Goal: Information Seeking & Learning: Compare options

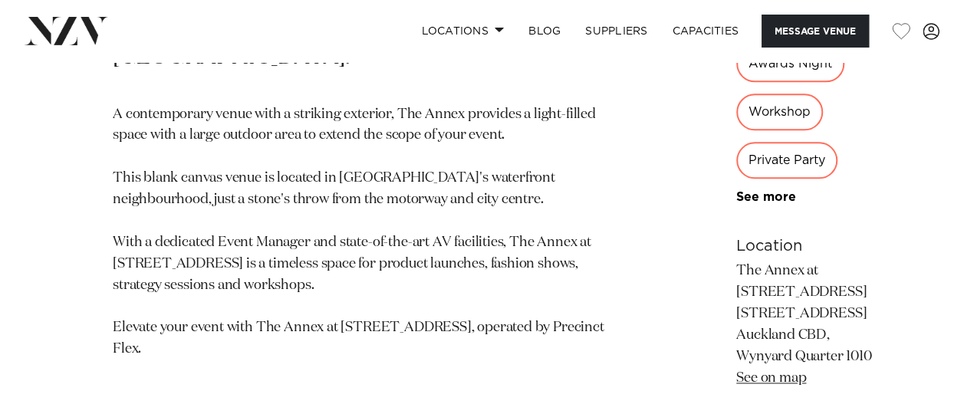
scroll to position [858, 0]
click at [736, 371] on link "See on map" at bounding box center [771, 378] width 70 height 14
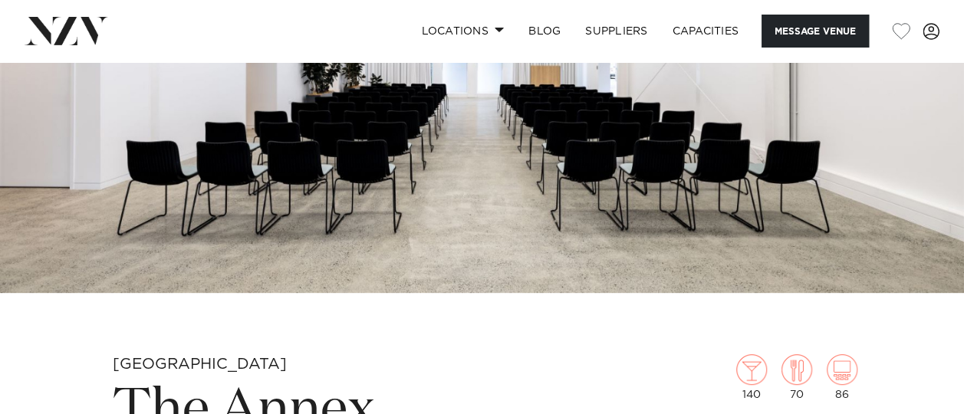
scroll to position [219, 0]
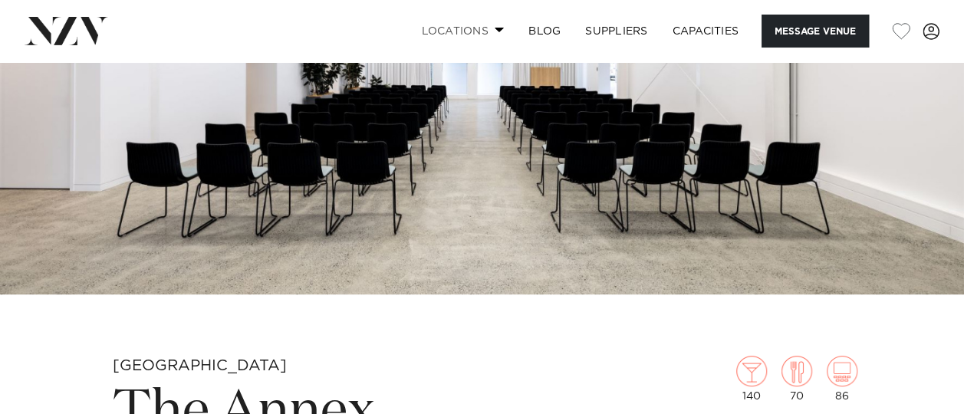
click at [499, 35] on link "Locations" at bounding box center [462, 31] width 107 height 33
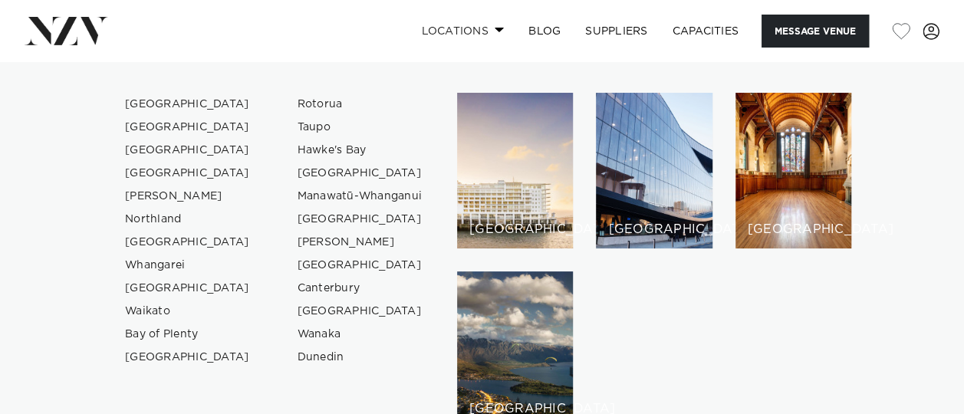
click at [495, 31] on span at bounding box center [500, 29] width 10 height 5
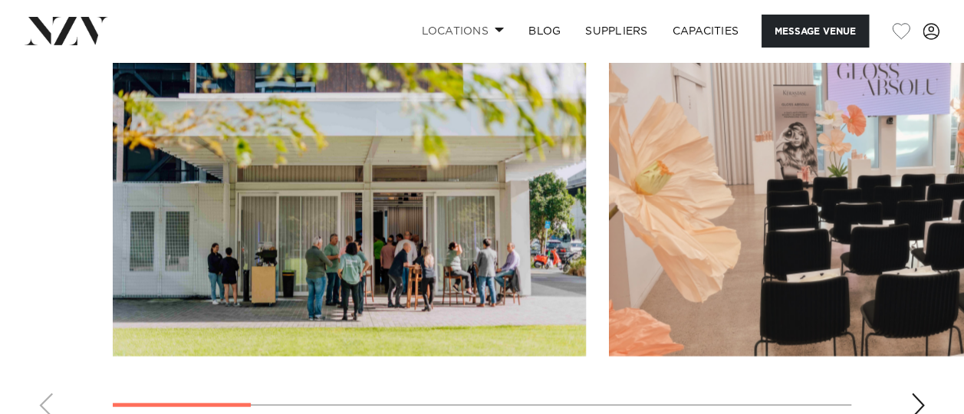
scroll to position [1530, 0]
click at [916, 394] on div "Next slide" at bounding box center [918, 406] width 15 height 25
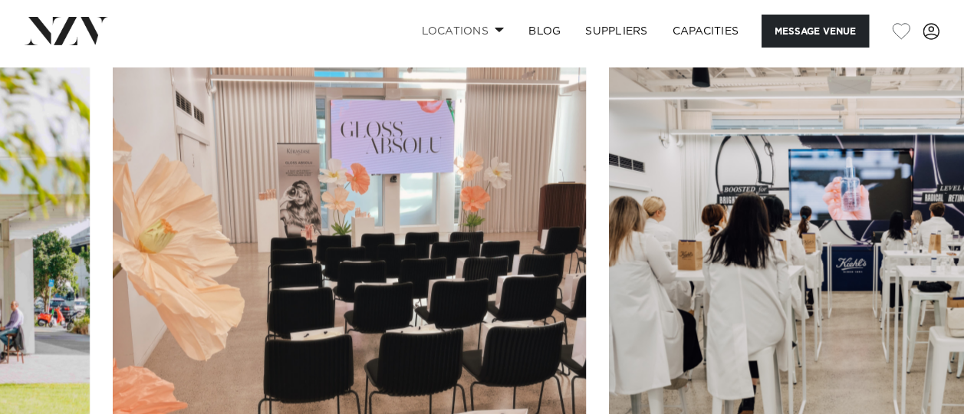
scroll to position [1473, 0]
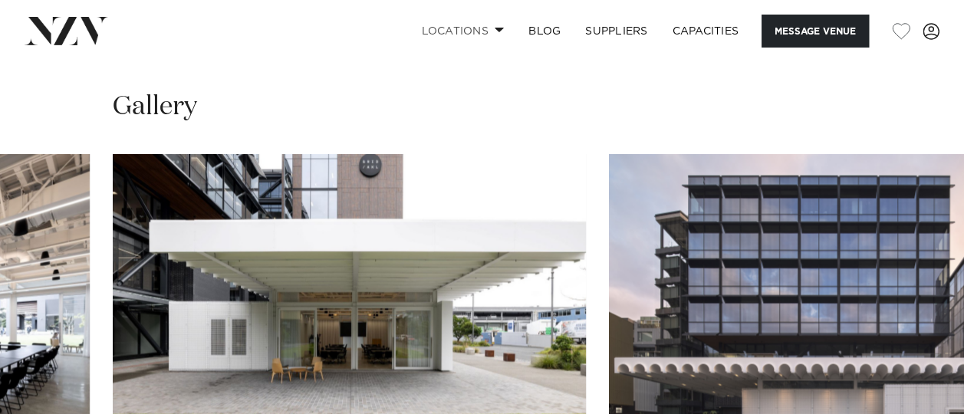
scroll to position [1382, 0]
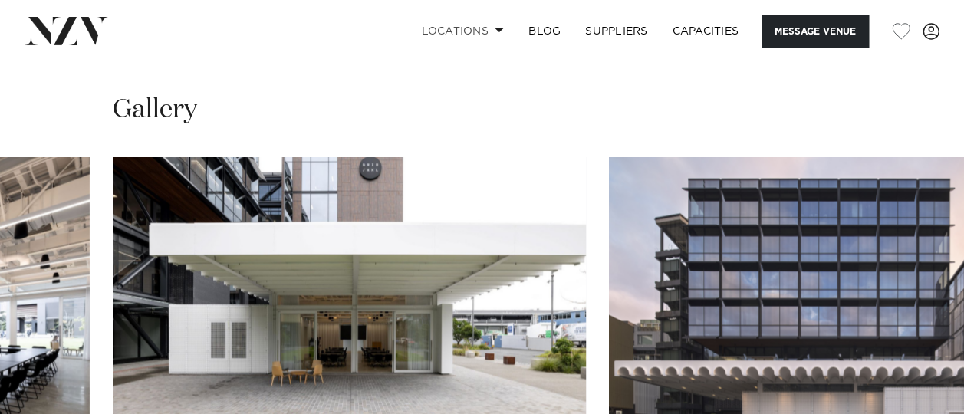
click at [321, 243] on img "6 / 8" at bounding box center [349, 329] width 473 height 347
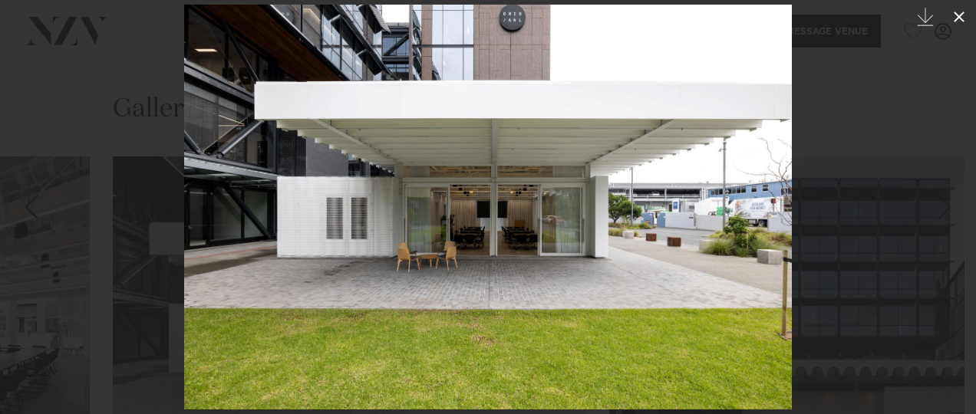
click at [959, 12] on icon at bounding box center [959, 17] width 18 height 18
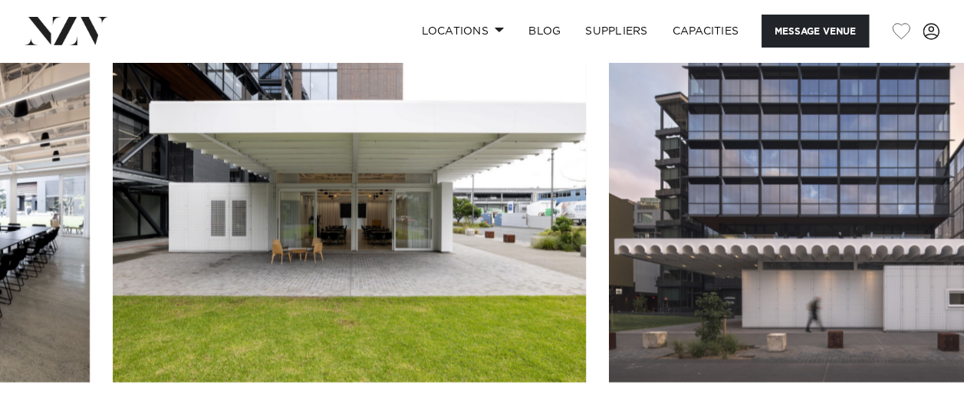
scroll to position [1503, 0]
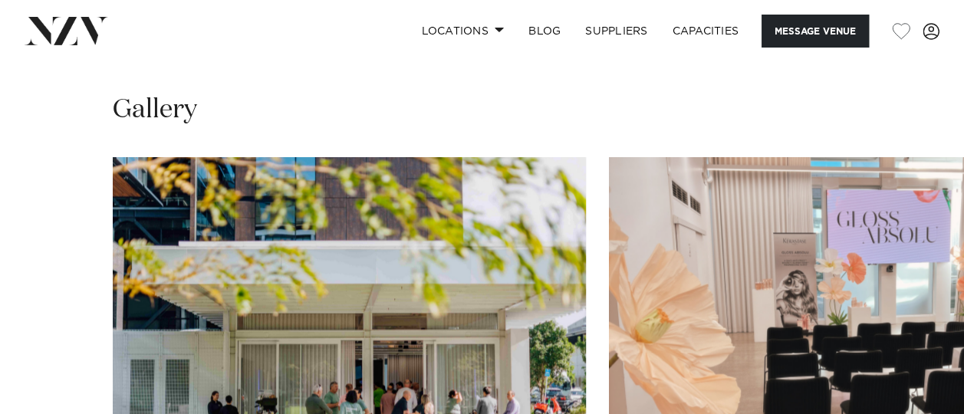
scroll to position [1393, 0]
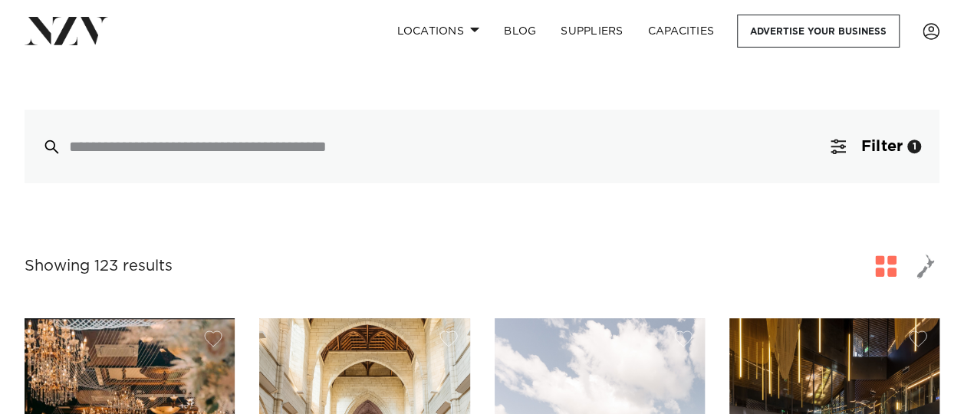
scroll to position [369, 0]
click at [833, 147] on span "button" at bounding box center [838, 145] width 15 height 15
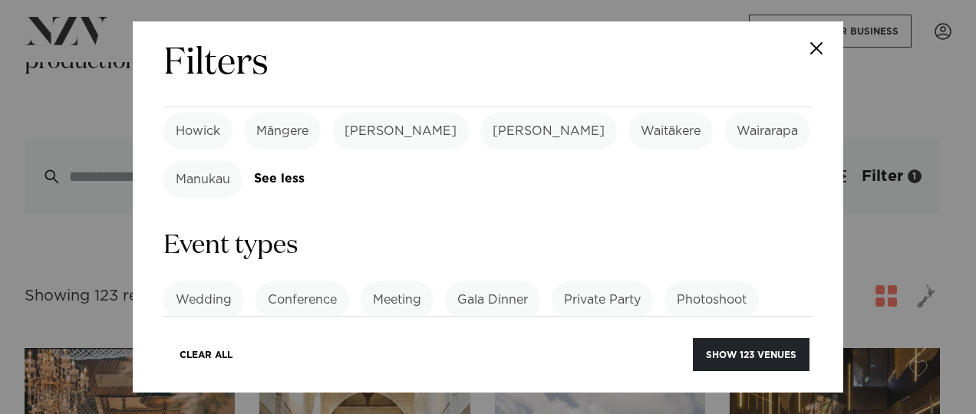
scroll to position [647, 0]
click at [244, 329] on label "Product Launch" at bounding box center [223, 347] width 121 height 37
click at [380, 281] on label "Meeting" at bounding box center [397, 299] width 73 height 37
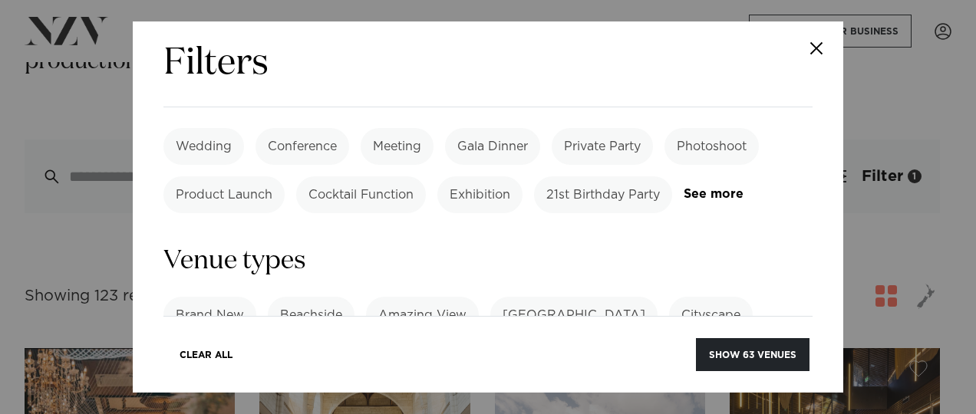
scroll to position [799, 0]
click at [415, 346] on label "Light and Bright" at bounding box center [425, 364] width 124 height 37
click at [437, 346] on label "Light and Bright" at bounding box center [425, 364] width 124 height 37
click at [692, 357] on link "See more" at bounding box center [726, 363] width 120 height 13
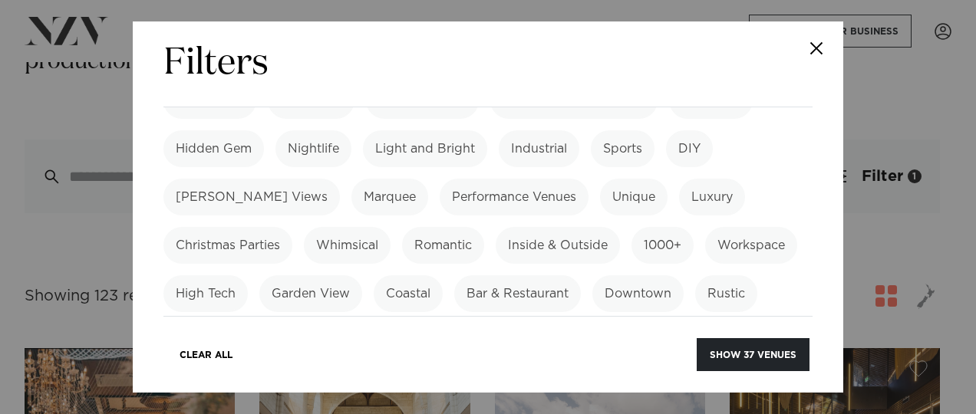
scroll to position [1022, 0]
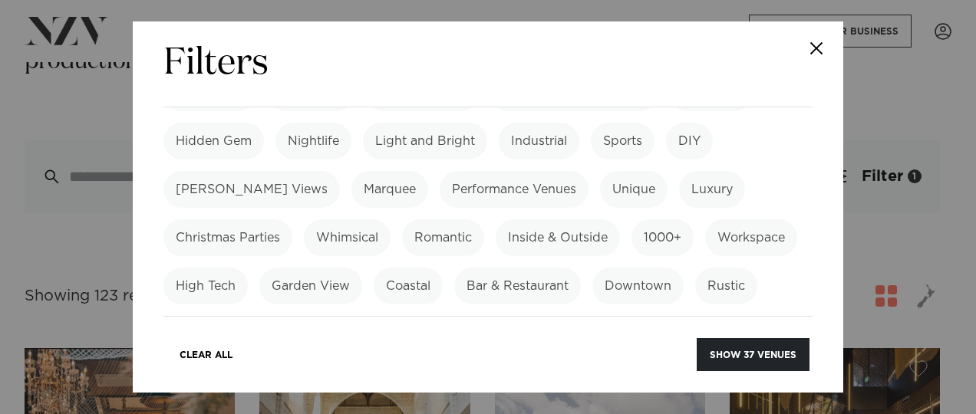
click at [677, 364] on label "Intimate" at bounding box center [641, 382] width 74 height 37
click at [763, 360] on button "Show 5 venues" at bounding box center [755, 354] width 108 height 33
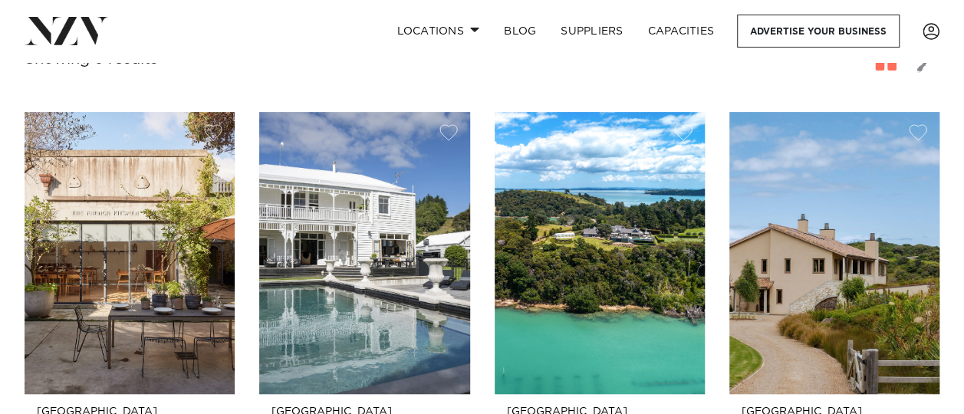
scroll to position [298, 0]
